Goal: Task Accomplishment & Management: Manage account settings

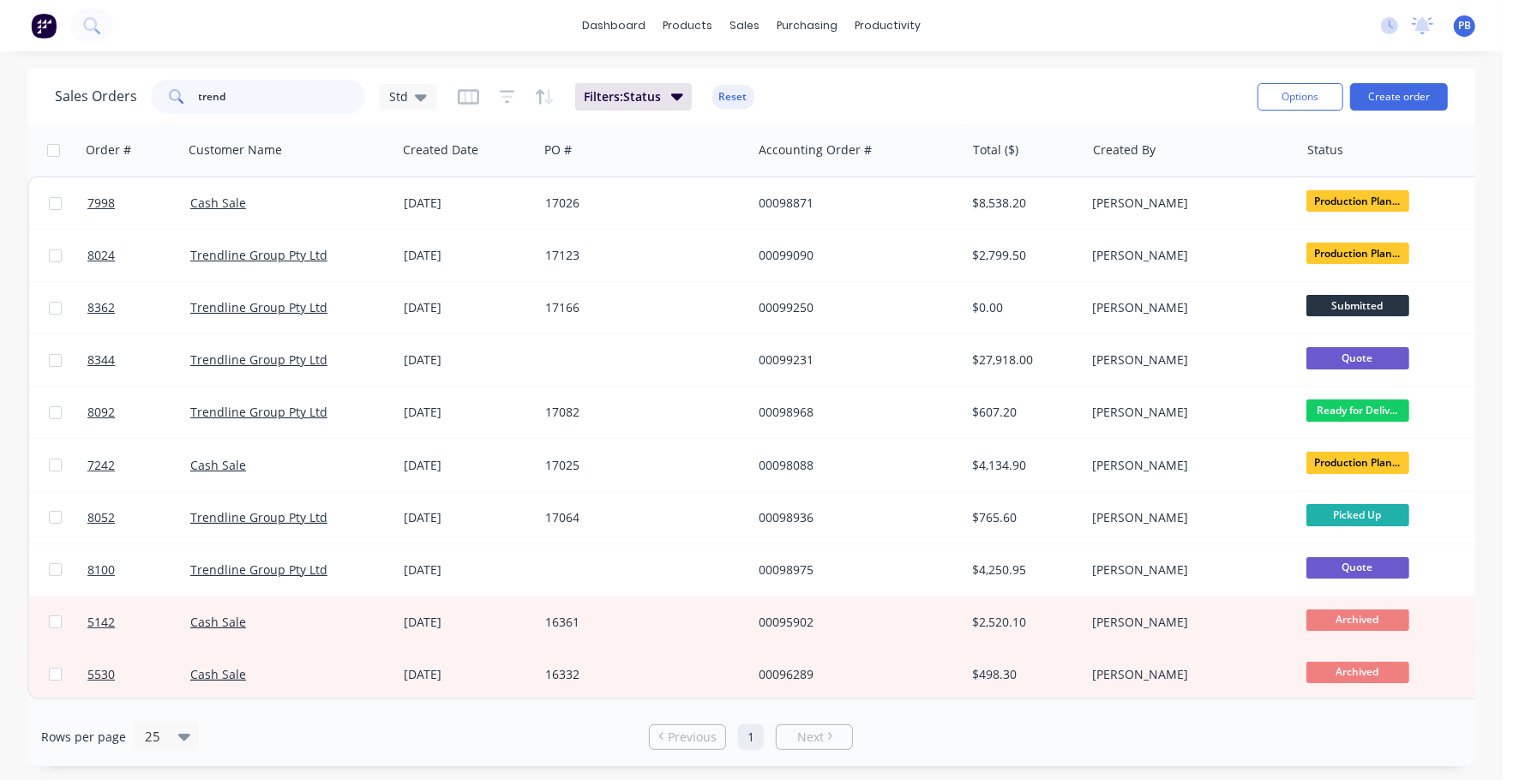
drag, startPoint x: 227, startPoint y: 95, endPoint x: 111, endPoint y: 83, distance: 116.3
click at [111, 83] on div "Sales Orders trend Std" at bounding box center [246, 97] width 382 height 34
type input "99217"
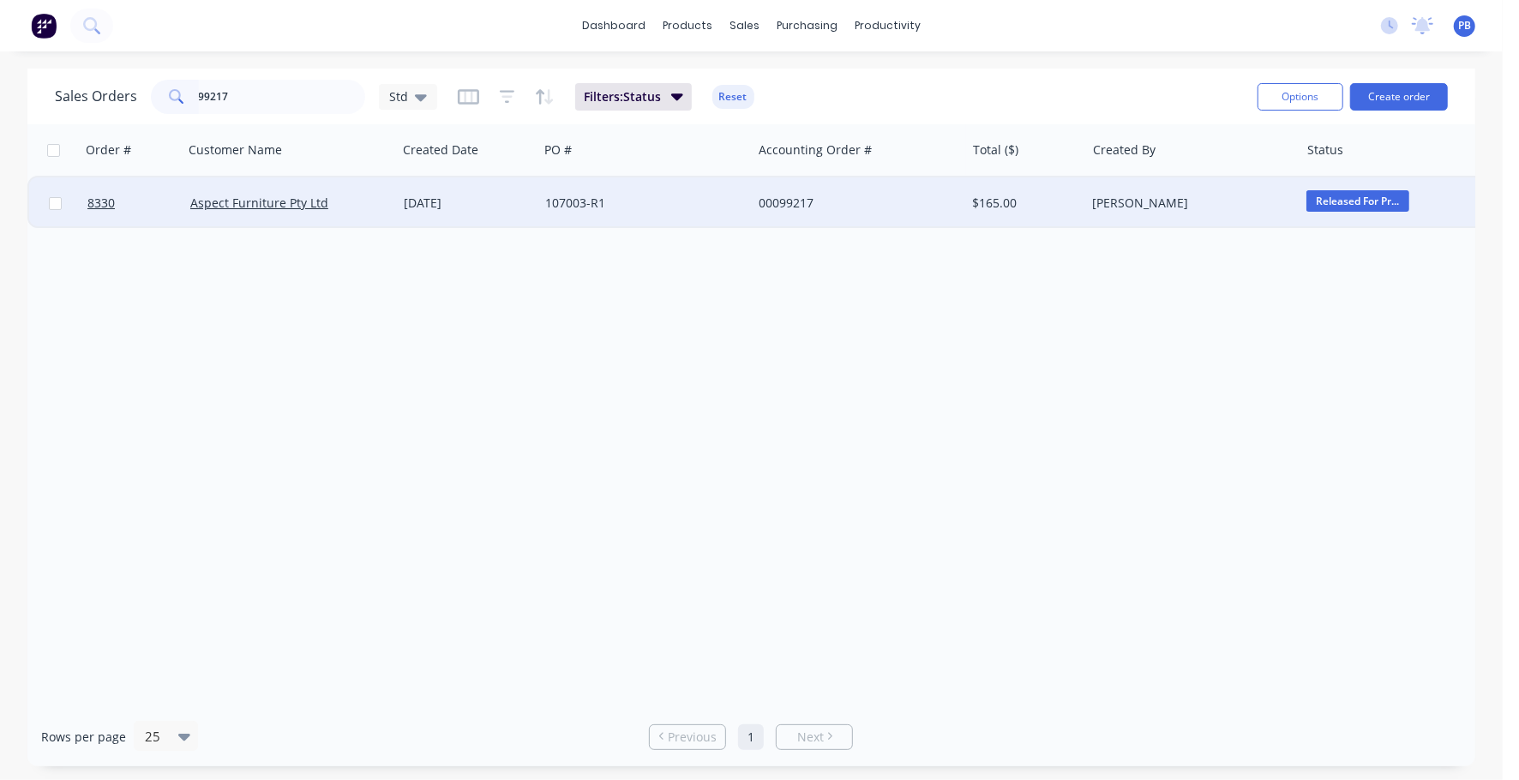
click at [794, 195] on div "00099217" at bounding box center [854, 203] width 190 height 17
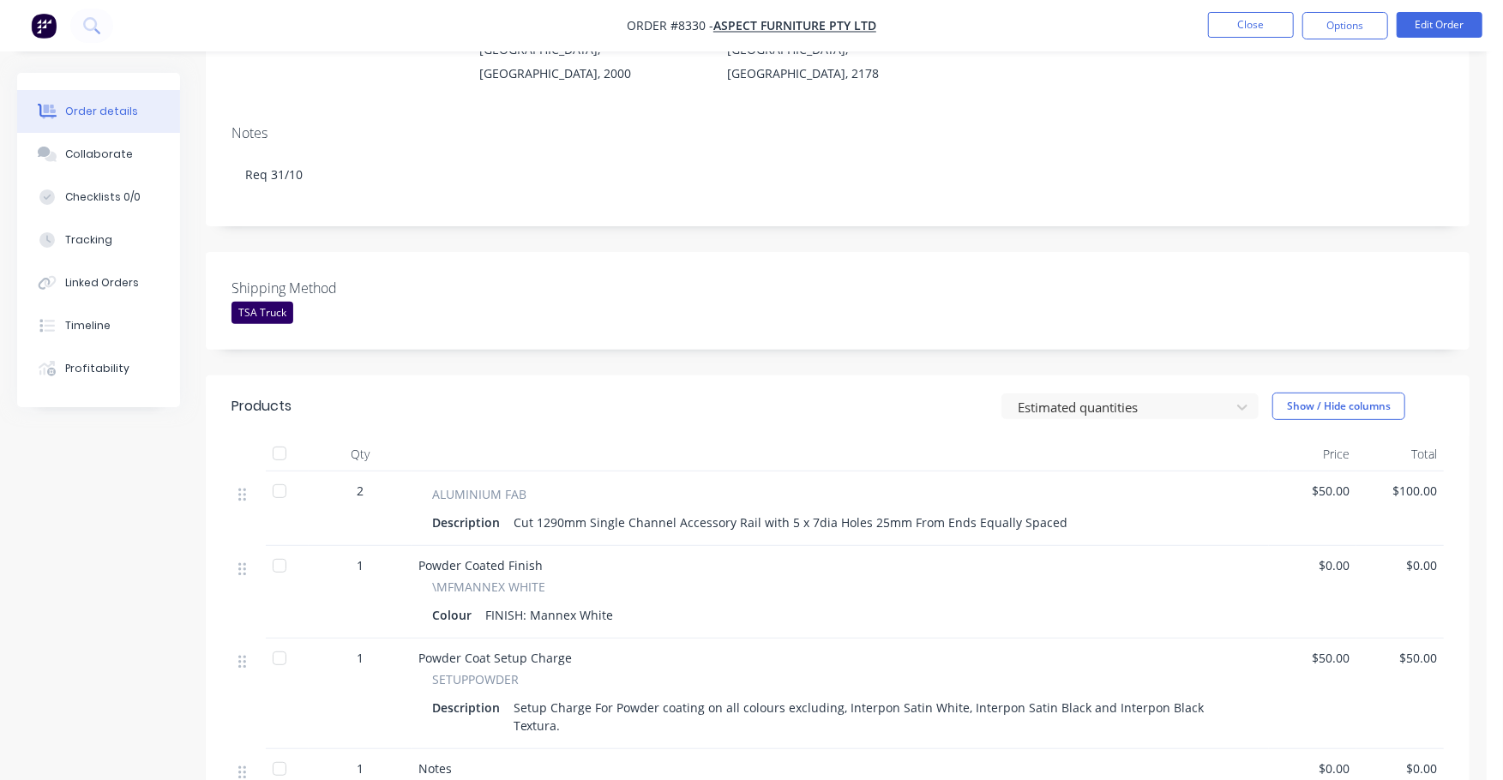
scroll to position [428, 0]
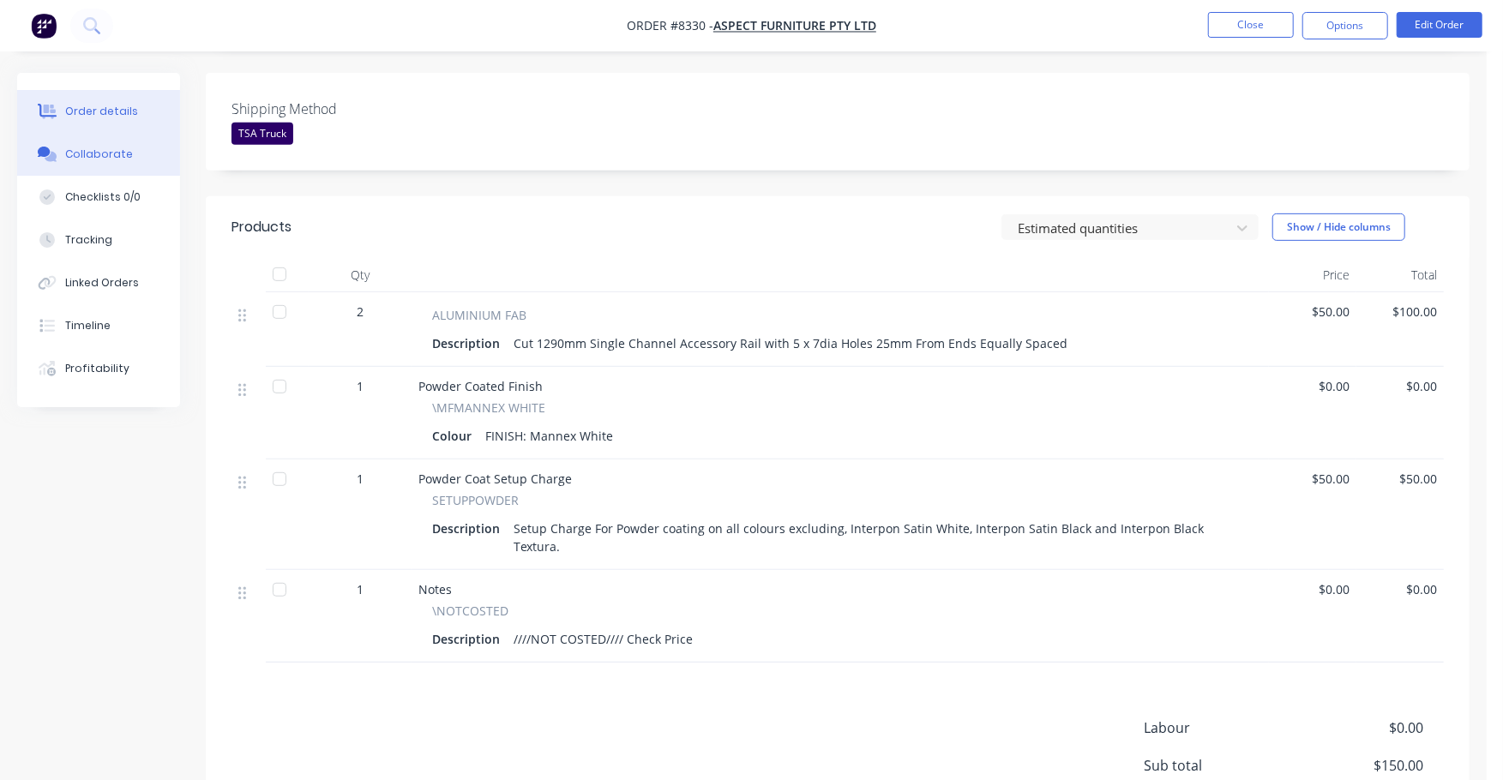
click at [103, 151] on div "Collaborate" at bounding box center [99, 154] width 68 height 15
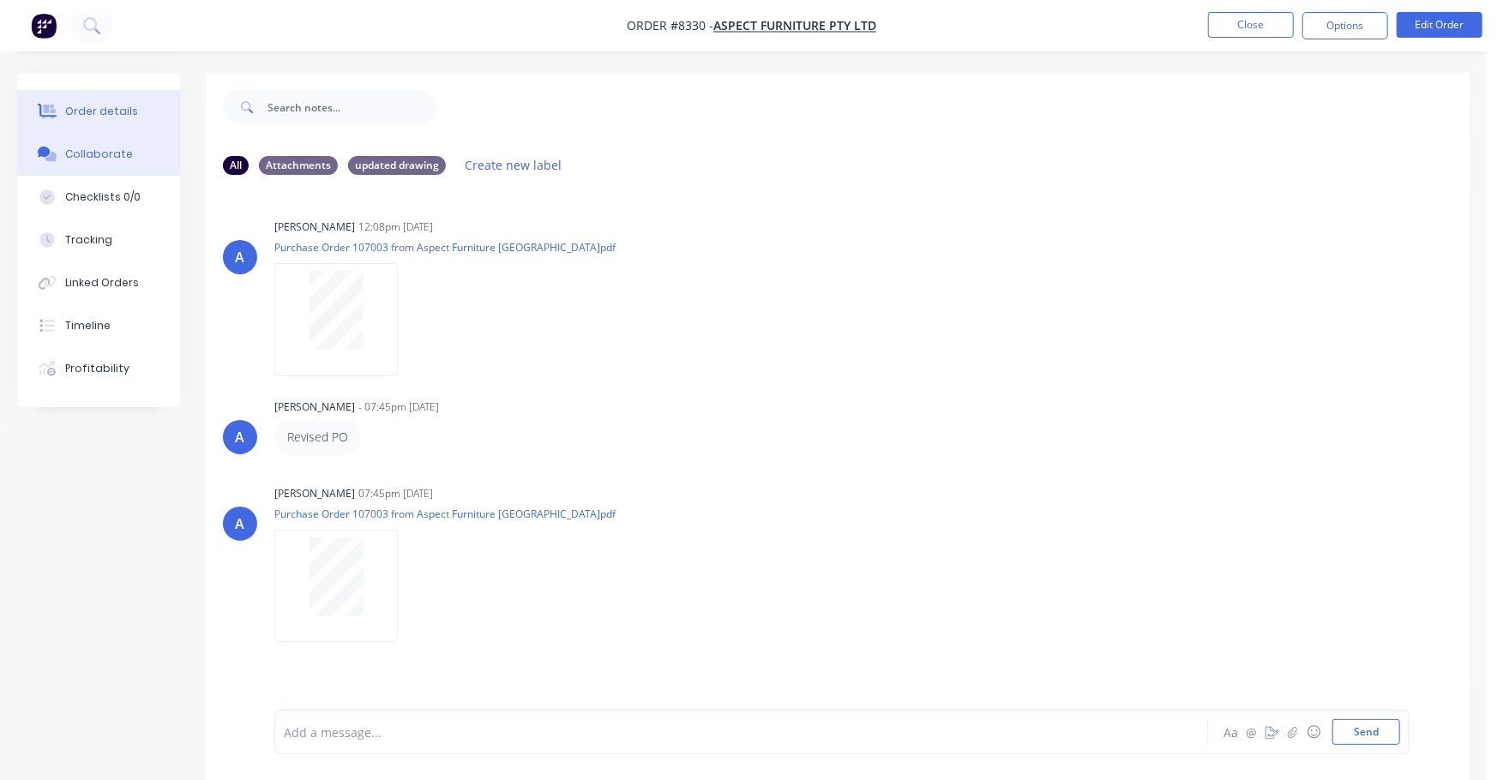
click at [119, 91] on button "Order details" at bounding box center [98, 111] width 163 height 43
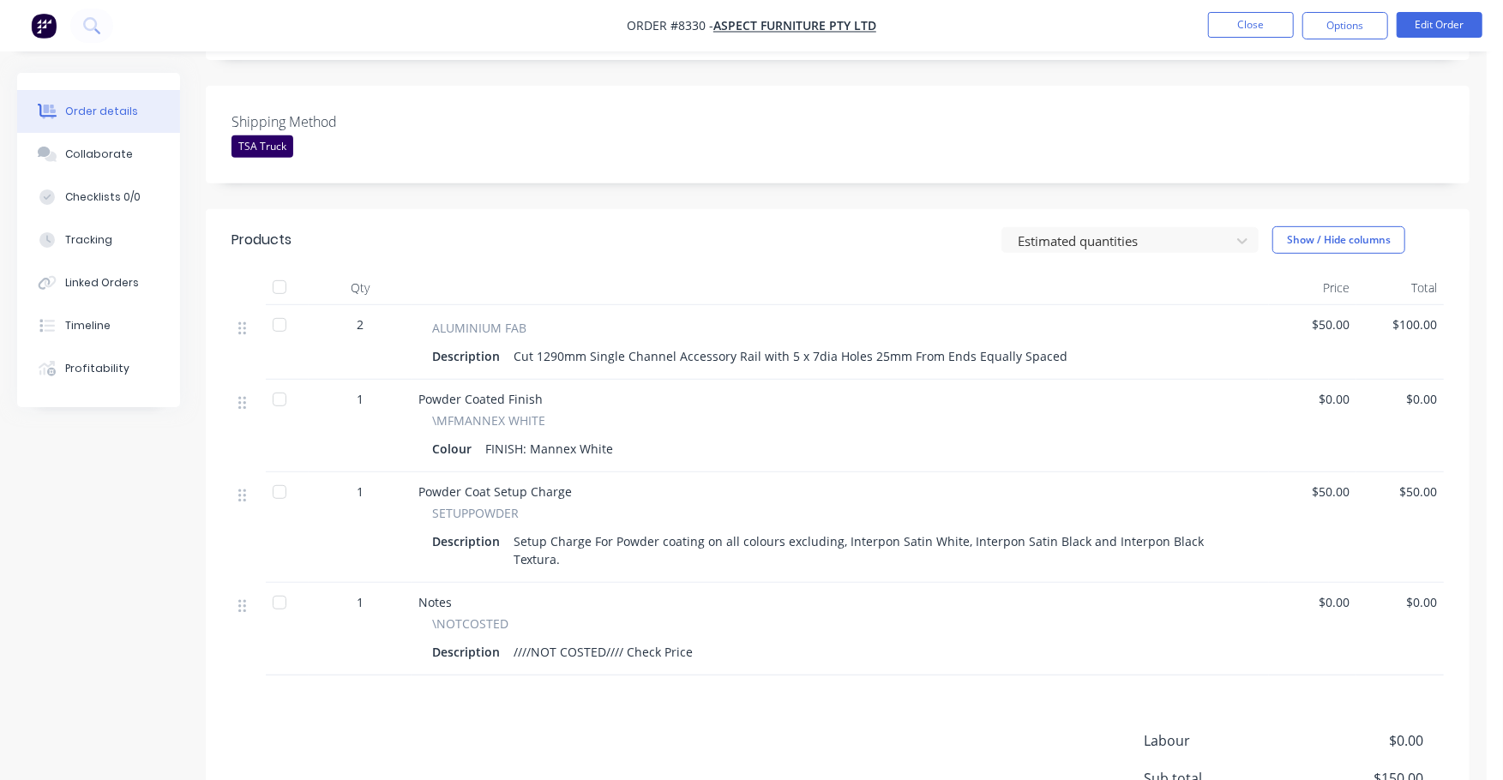
scroll to position [428, 0]
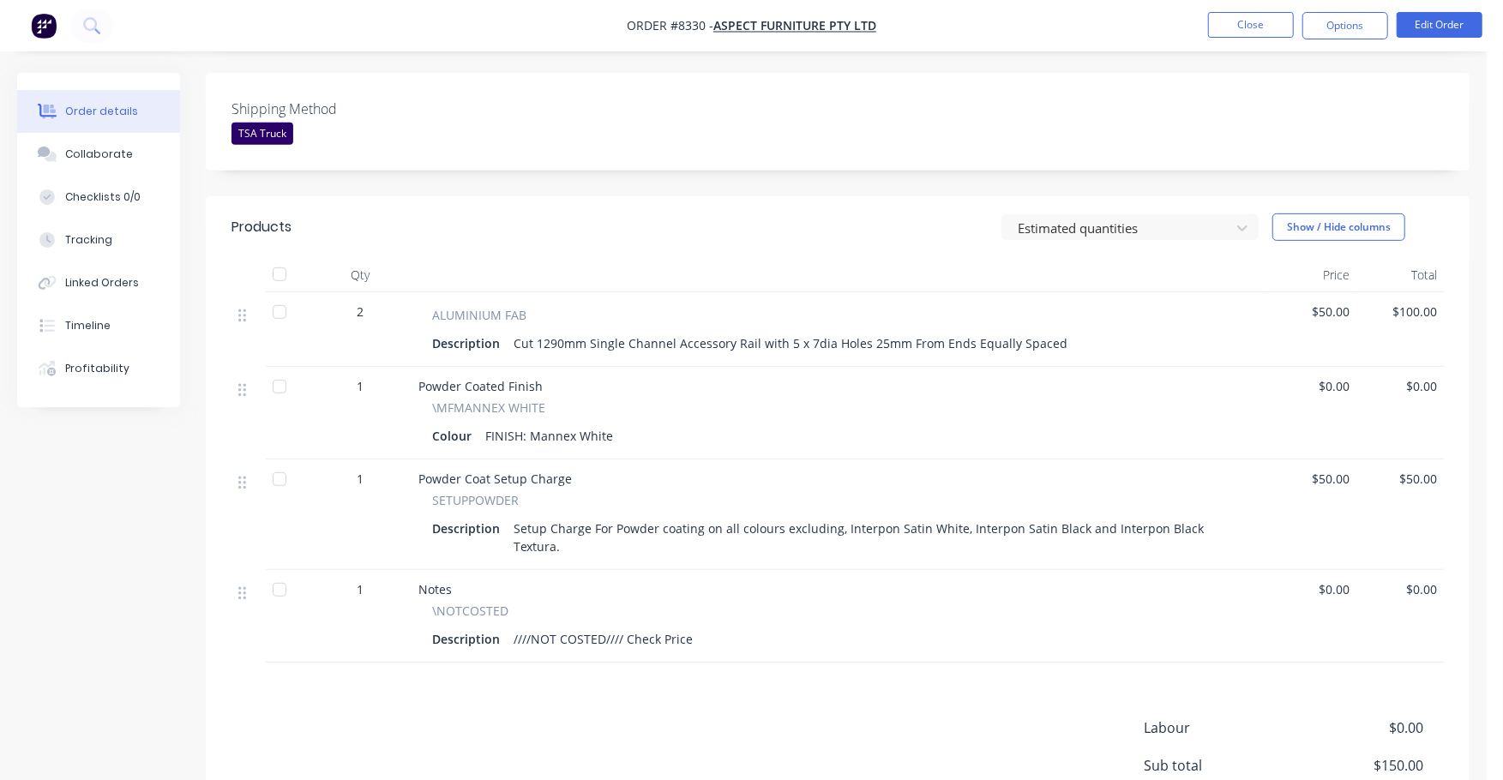
click at [1454, 543] on div "Qty Price Total 2 ALUMINIUM FAB Description Cut 1290mm Single Channel Accessory…" at bounding box center [837, 460] width 1263 height 405
click at [1438, 22] on button "Edit Order" at bounding box center [1439, 25] width 86 height 26
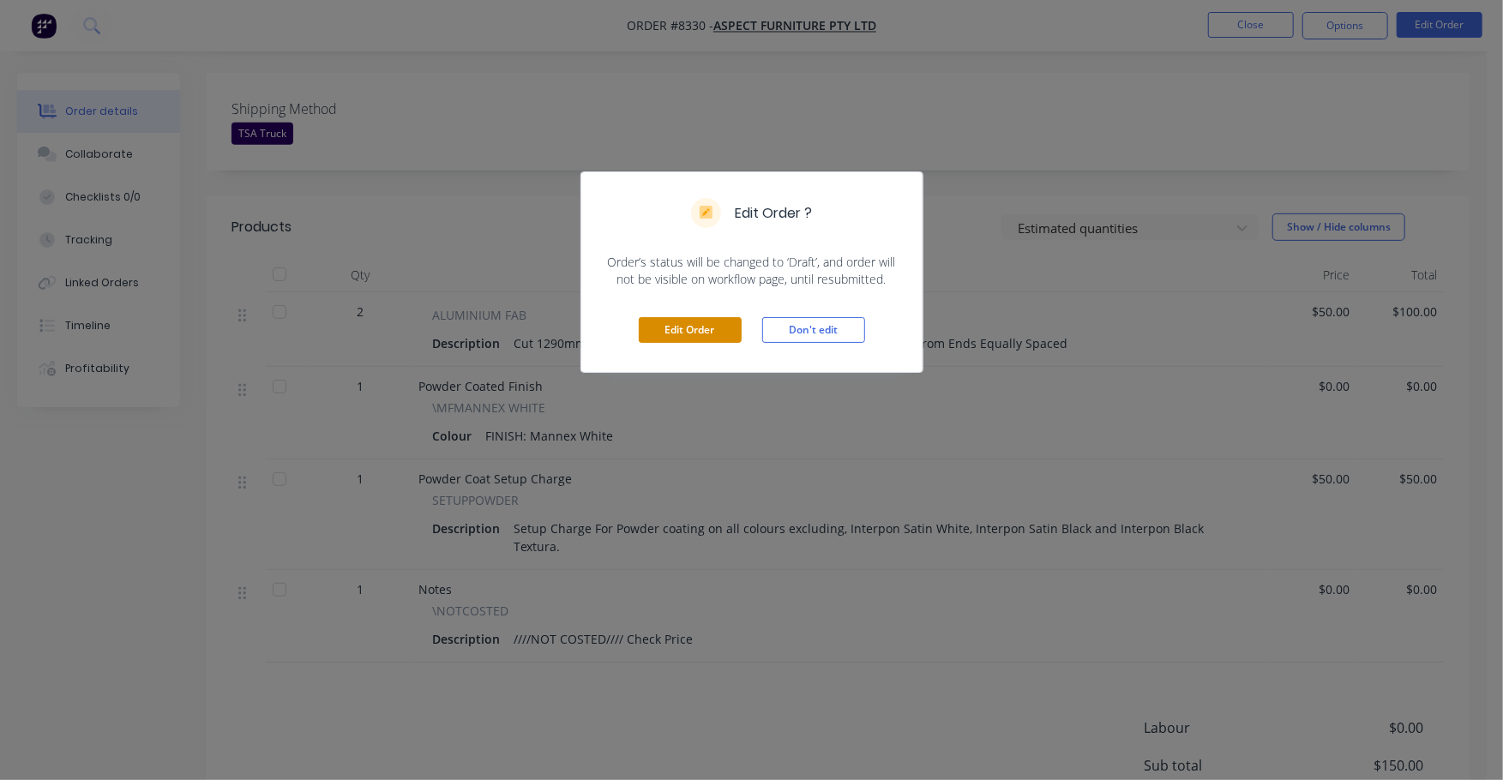
click at [709, 317] on button "Edit Order" at bounding box center [690, 330] width 103 height 26
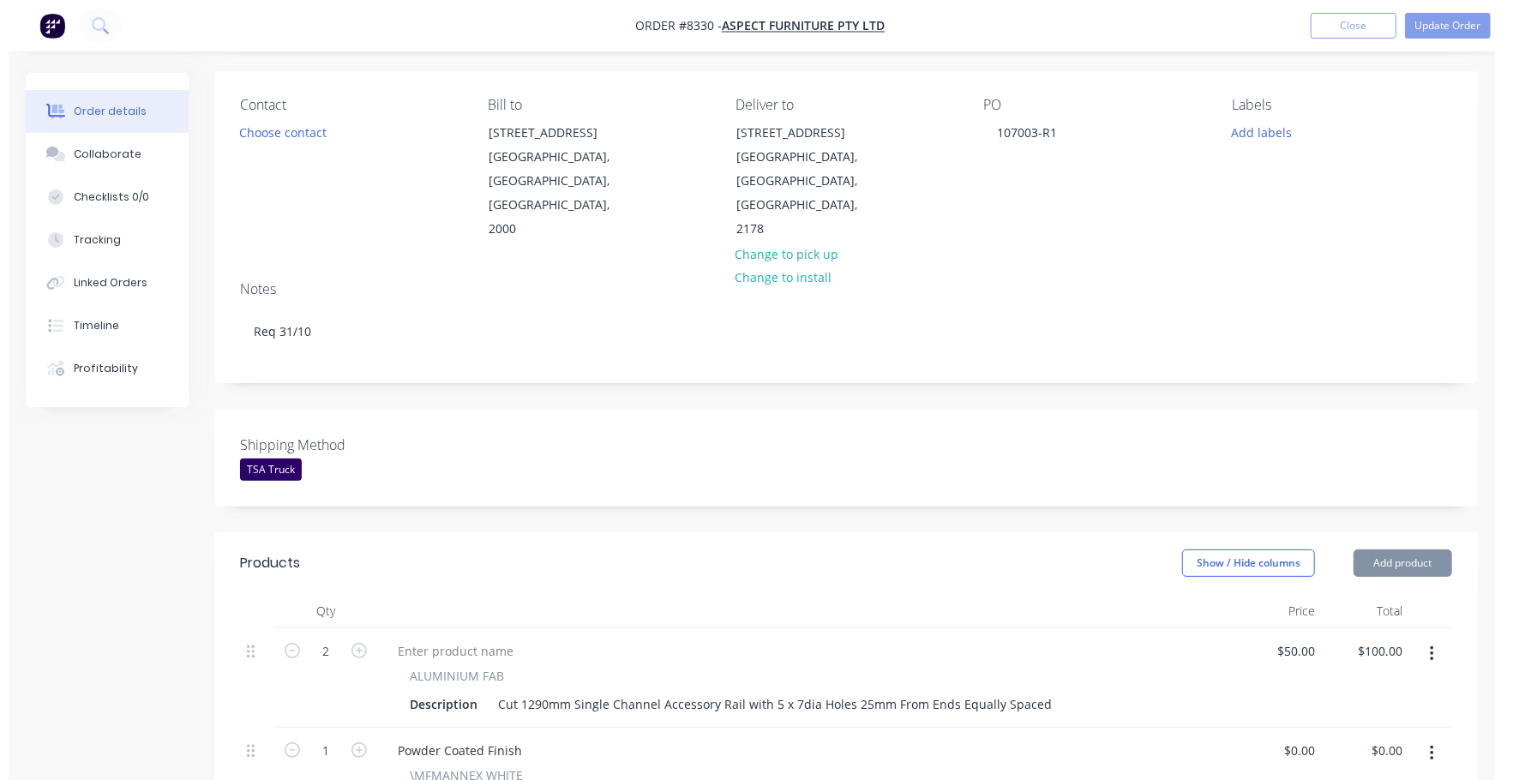
scroll to position [536, 0]
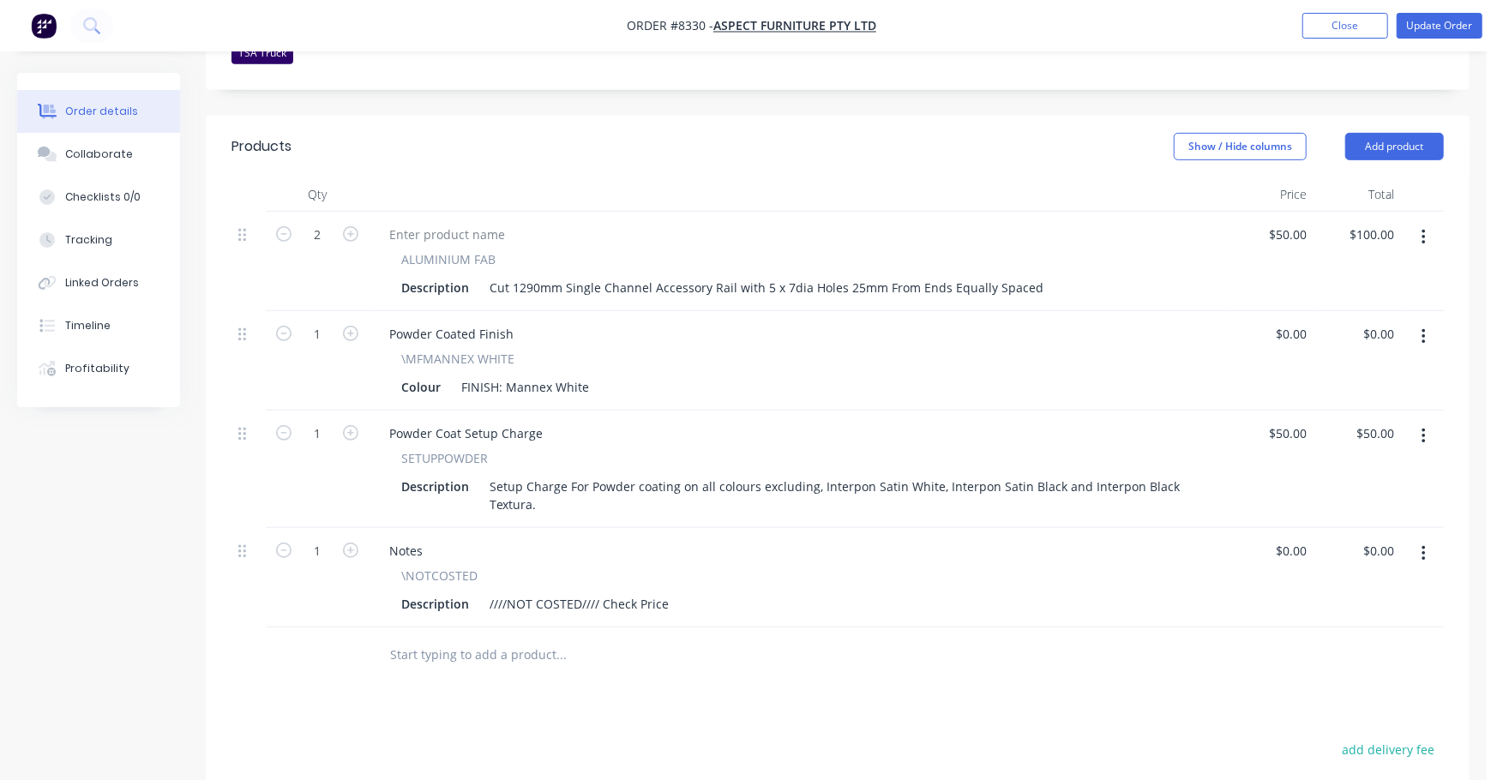
click at [1432, 538] on button "button" at bounding box center [1423, 553] width 40 height 31
click at [1330, 689] on div "Delete" at bounding box center [1362, 701] width 132 height 25
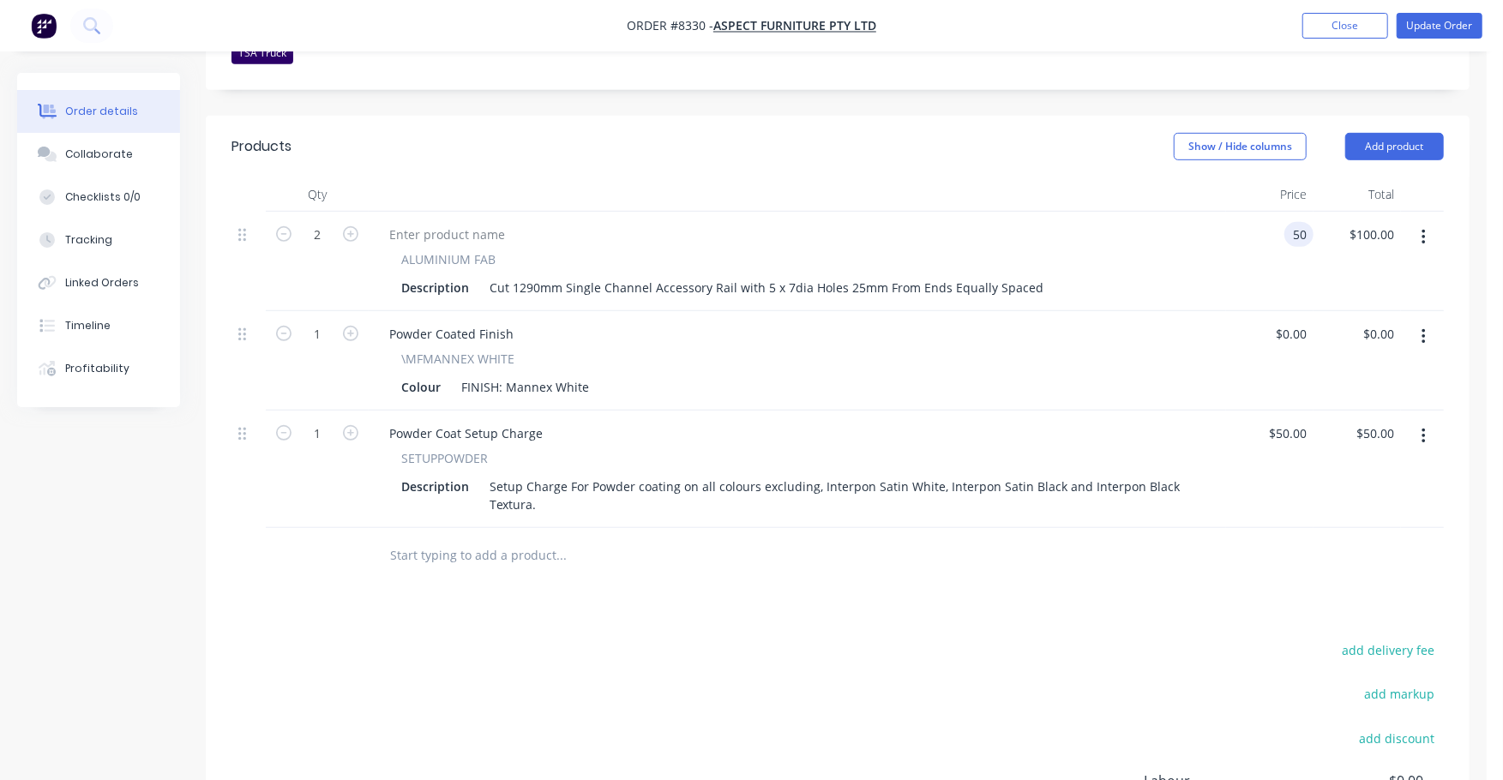
click at [1291, 222] on div "50 50" at bounding box center [1302, 234] width 22 height 25
type input "3"
type input "$37.50"
type input "$75.00"
click at [1180, 542] on div "Products Show / Hide columns Add product Qty Price Total 2 ALUMINIUM FAB Descri…" at bounding box center [837, 537] width 1263 height 842
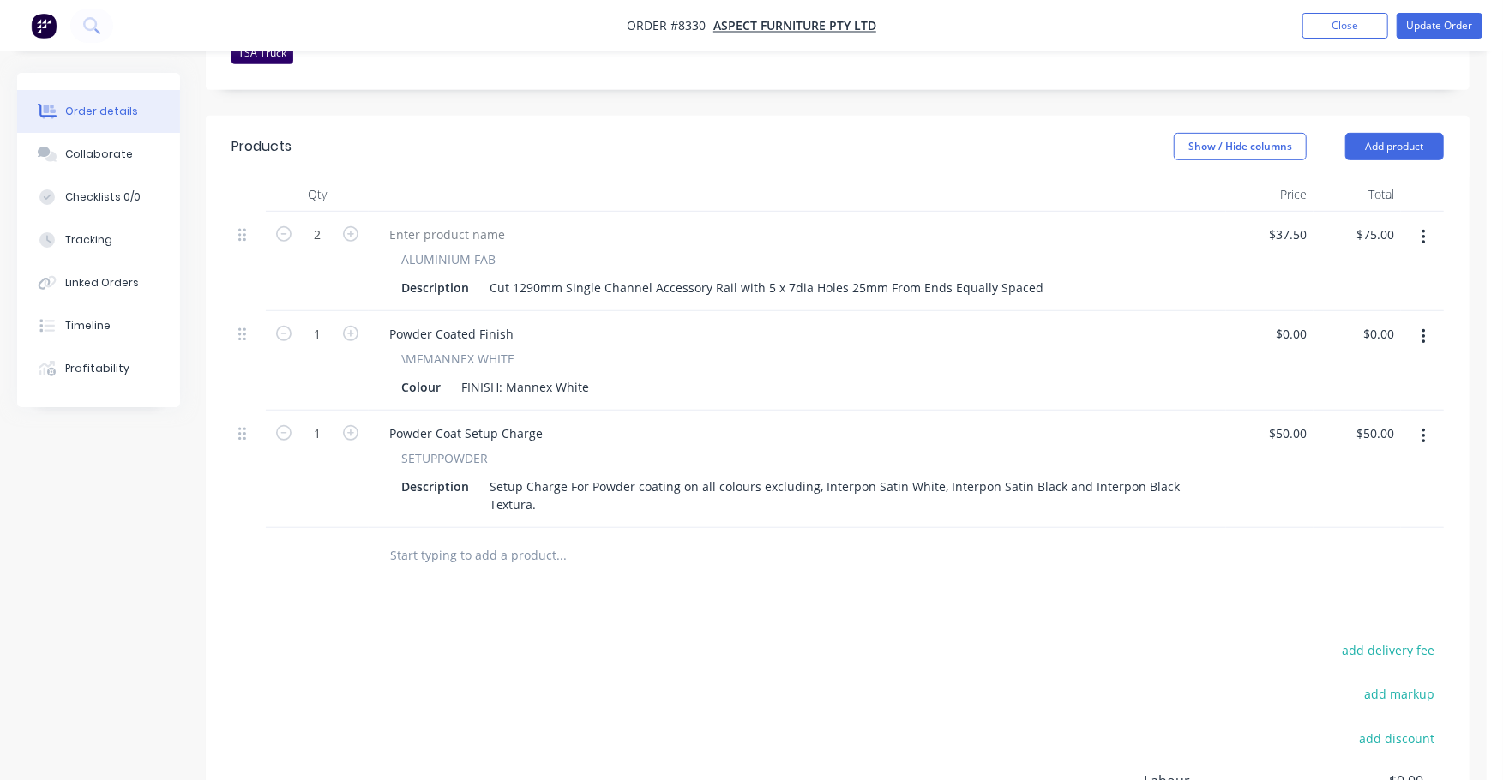
click at [1429, 421] on button "button" at bounding box center [1423, 436] width 40 height 31
click at [1364, 572] on div "Delete" at bounding box center [1362, 584] width 132 height 25
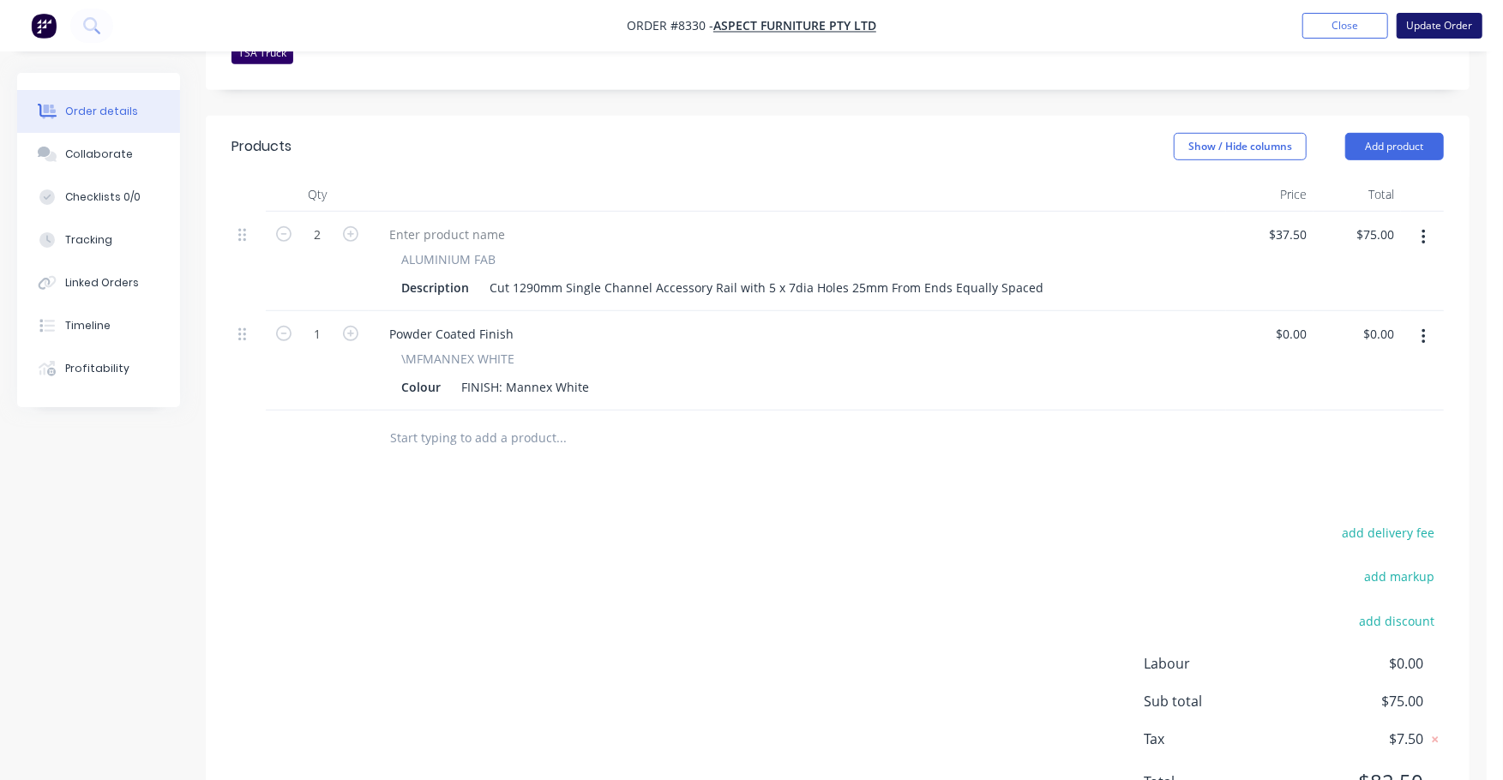
click at [1438, 28] on button "Update Order" at bounding box center [1439, 26] width 86 height 26
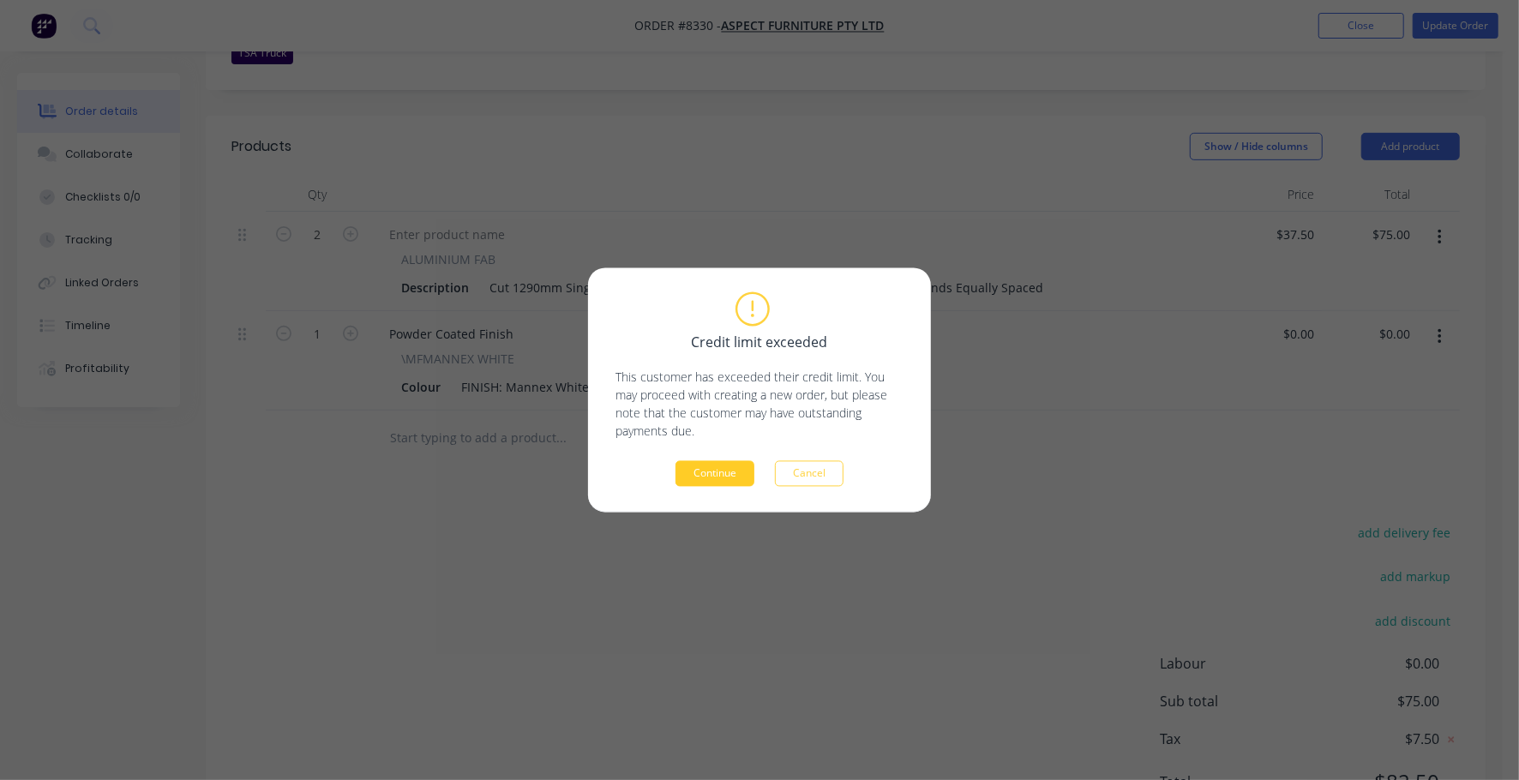
click at [730, 468] on button "Continue" at bounding box center [714, 474] width 79 height 26
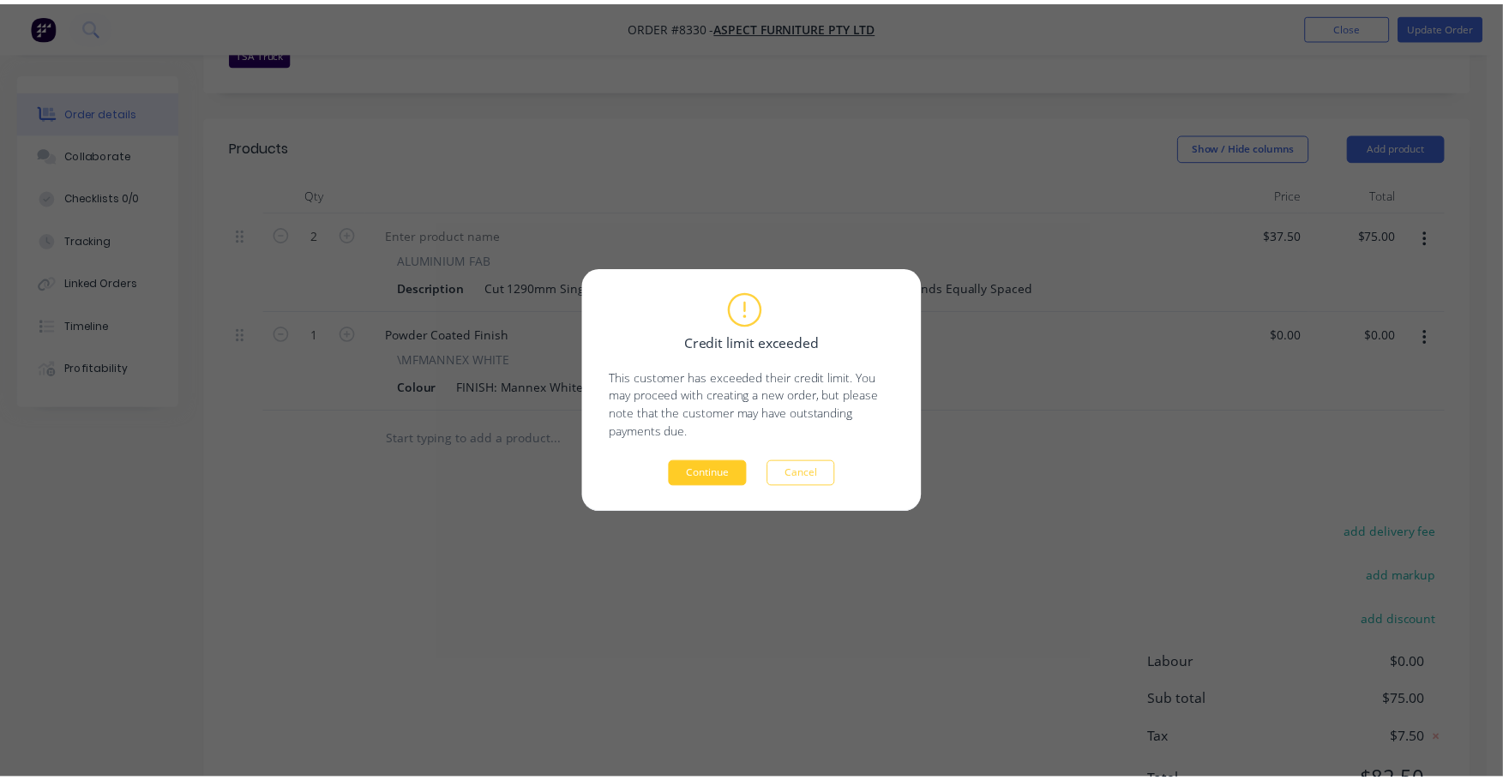
scroll to position [352, 0]
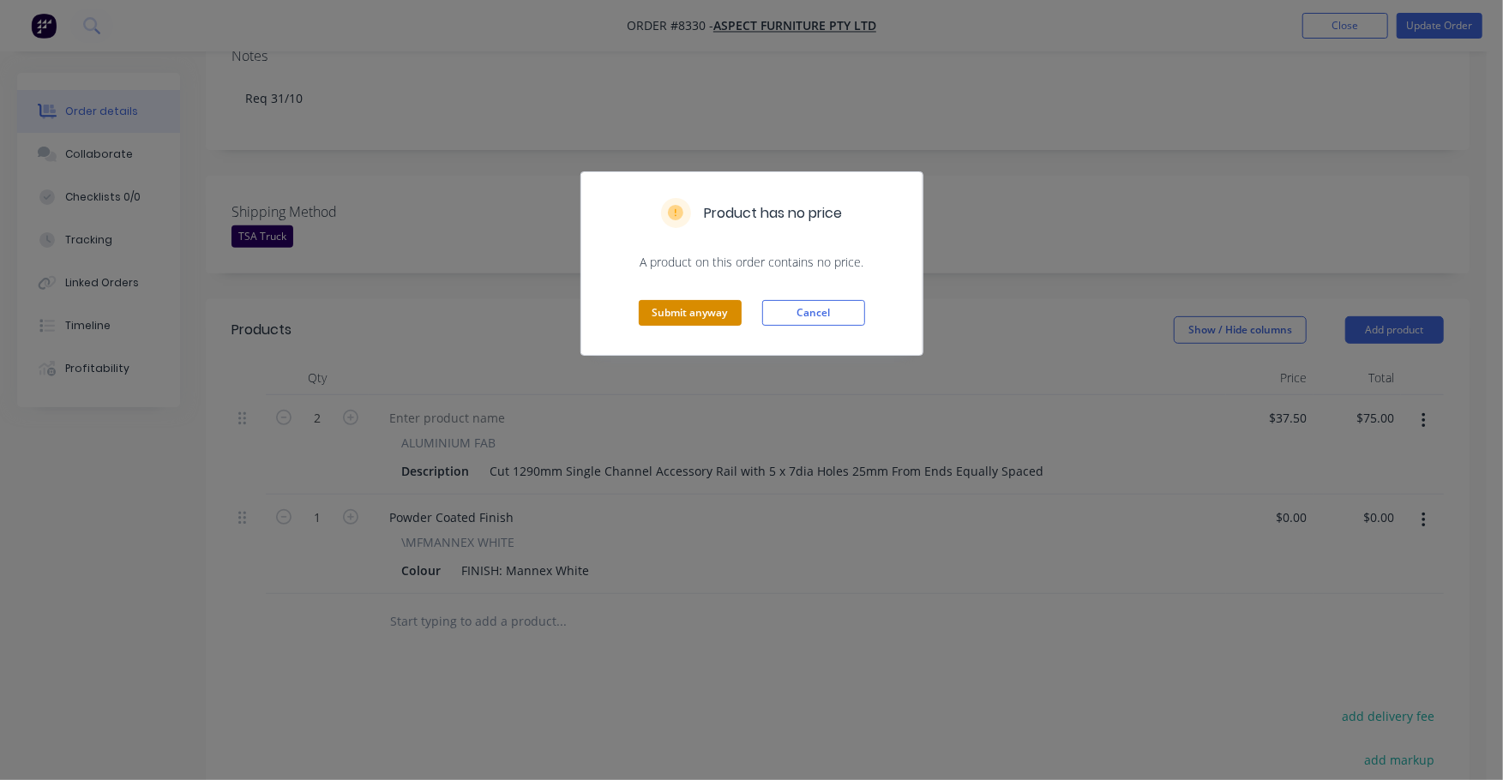
click at [681, 317] on button "Submit anyway" at bounding box center [690, 313] width 103 height 26
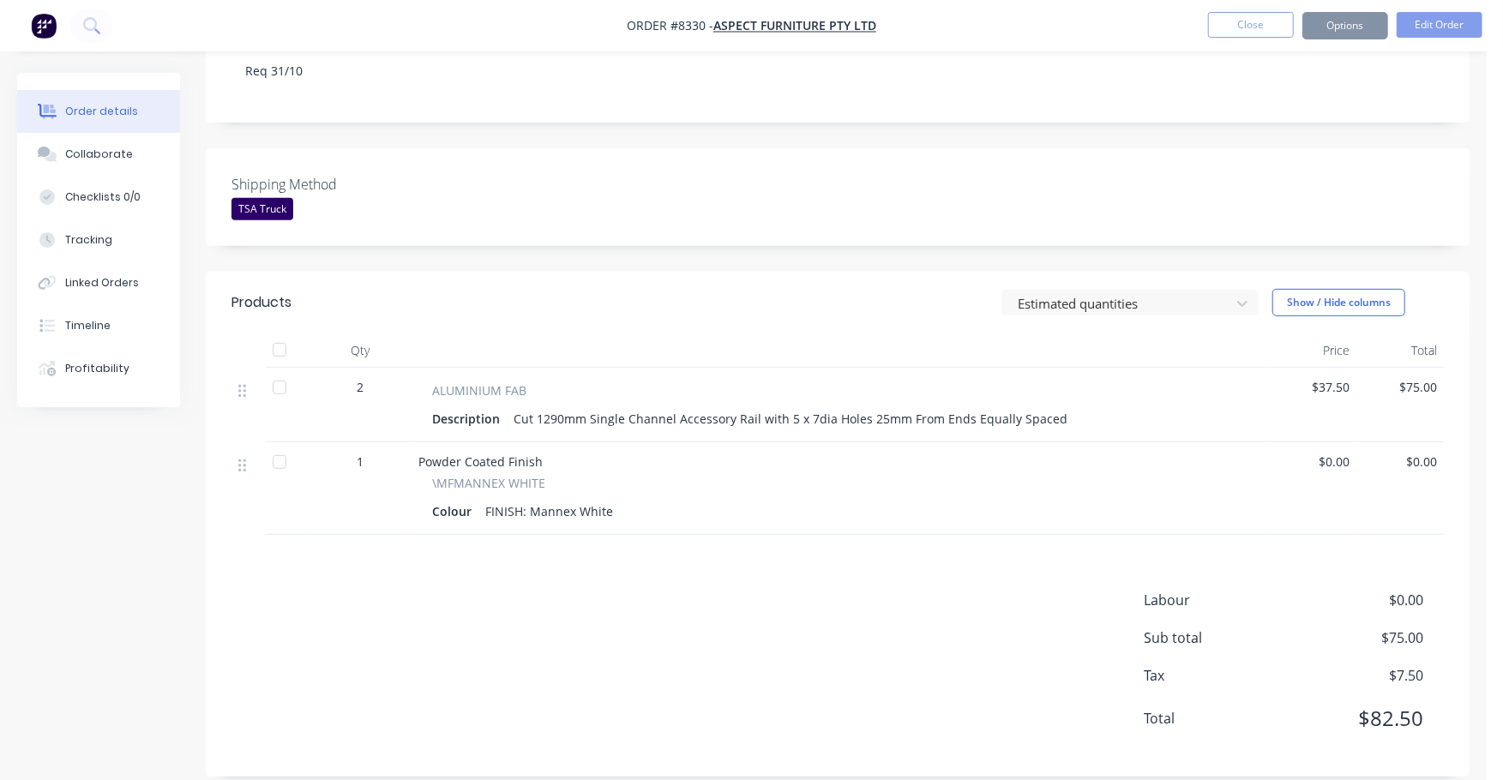
scroll to position [351, 0]
click at [1228, 32] on button "Close" at bounding box center [1251, 25] width 86 height 26
